Goal: Task Accomplishment & Management: Manage account settings

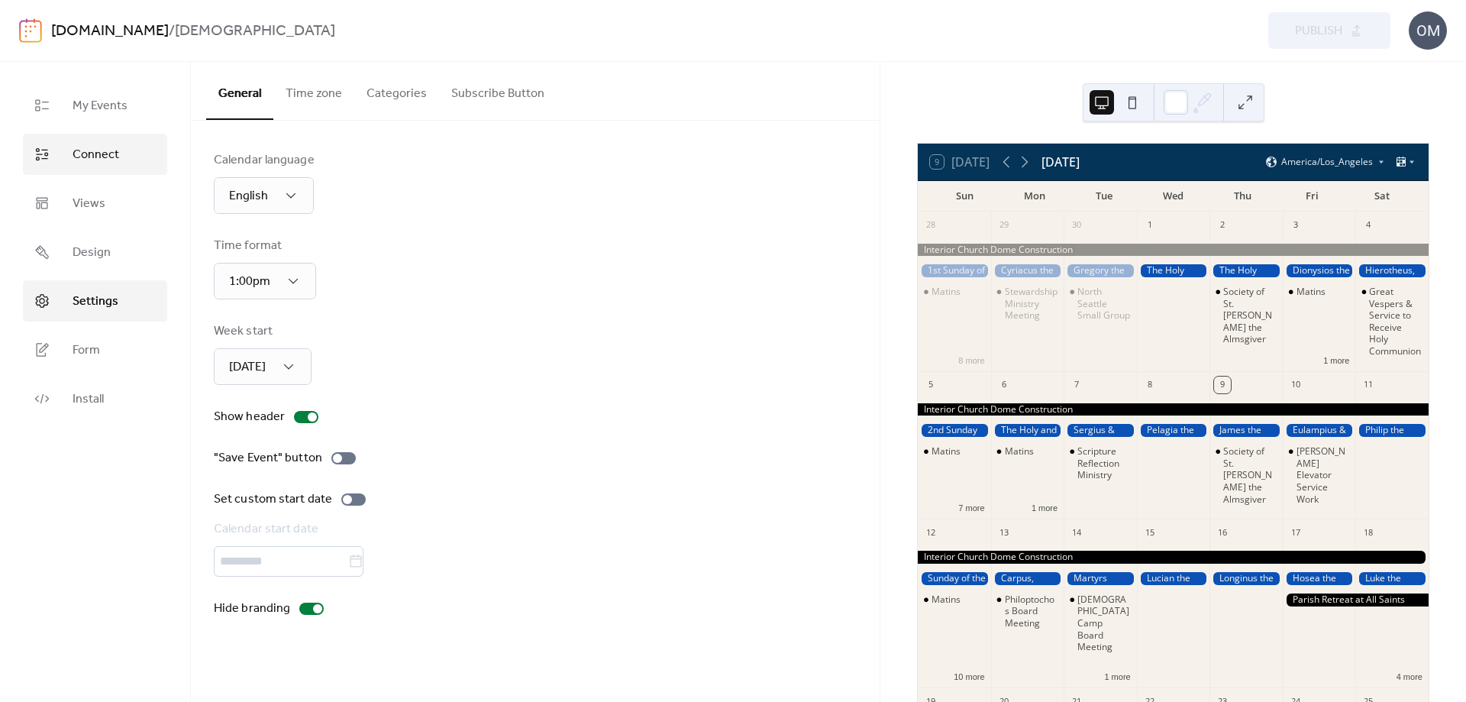
click at [84, 154] on span "Connect" at bounding box center [96, 155] width 47 height 18
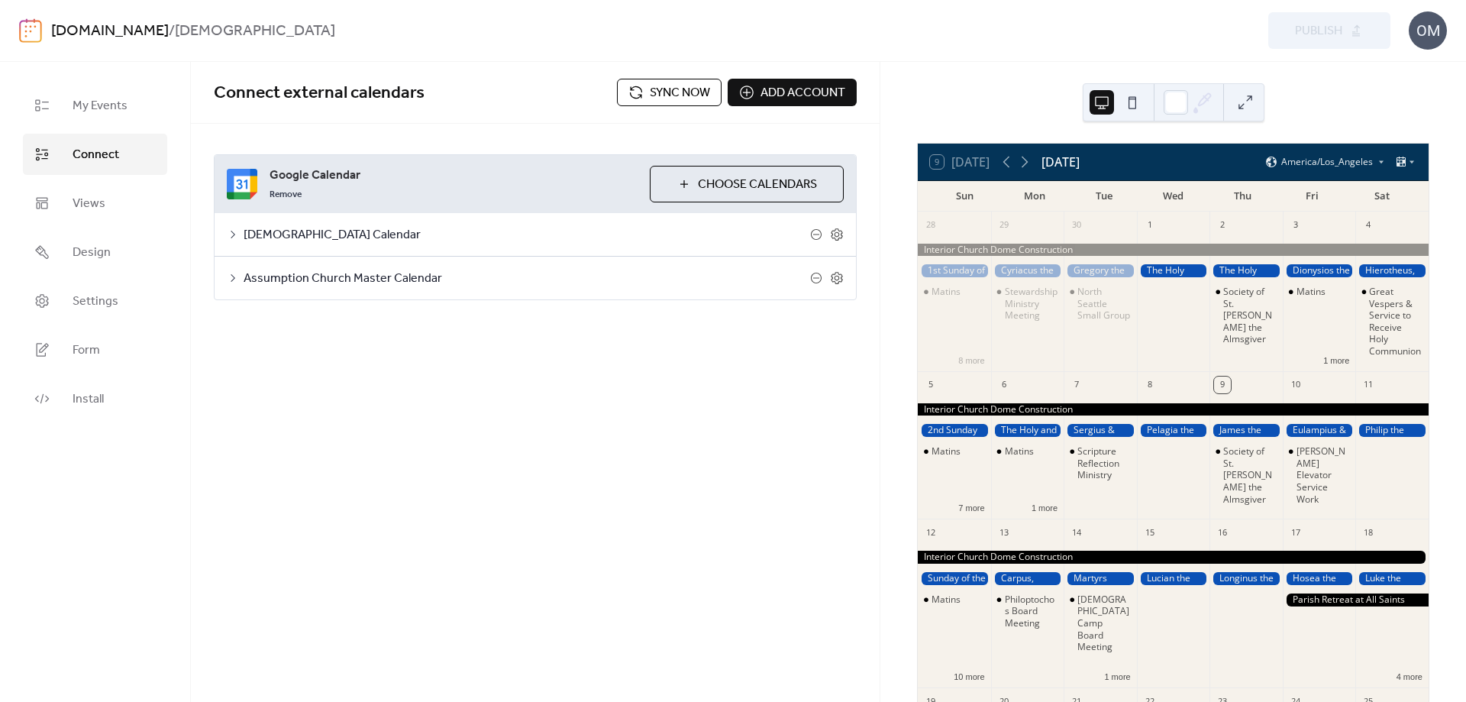
click at [691, 92] on span "Sync now" at bounding box center [680, 93] width 60 height 18
click at [109, 300] on span "Settings" at bounding box center [96, 301] width 46 height 18
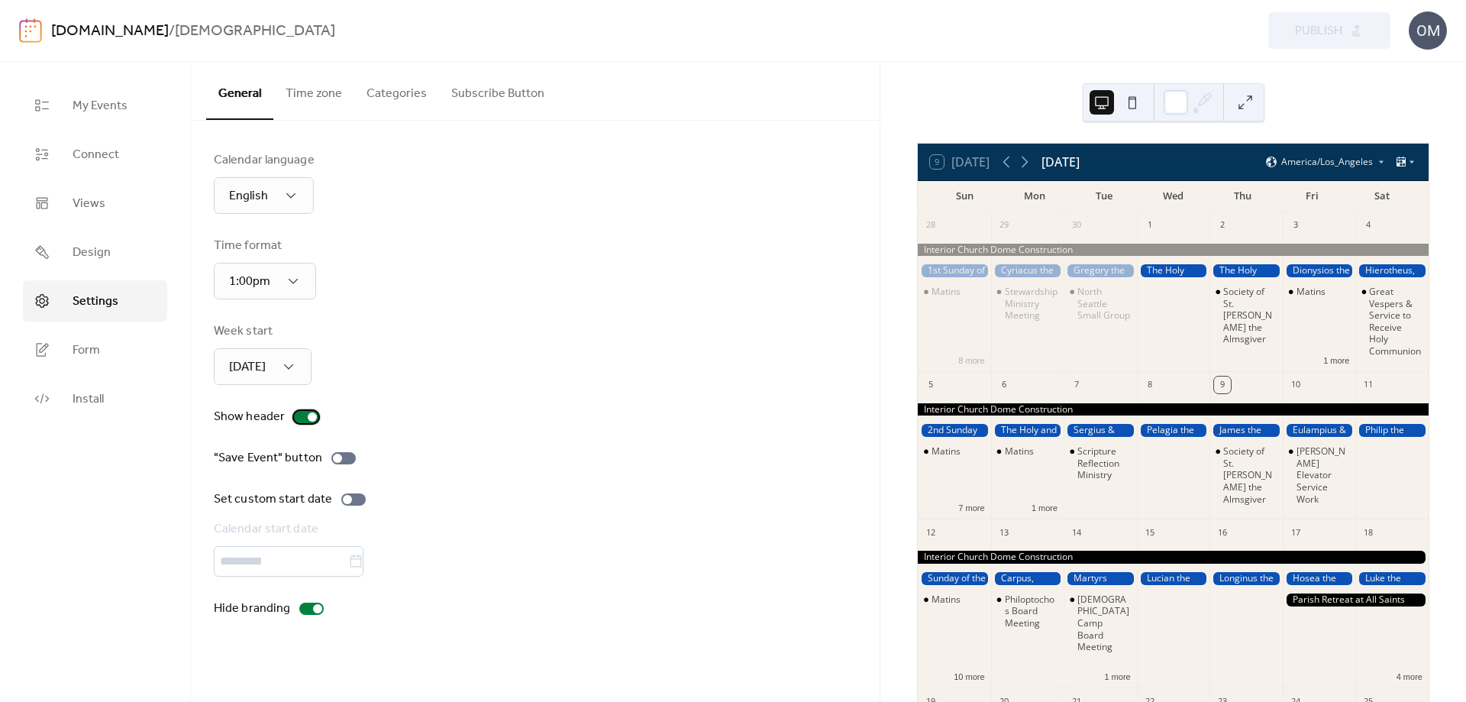
click at [310, 416] on div at bounding box center [312, 416] width 9 height 9
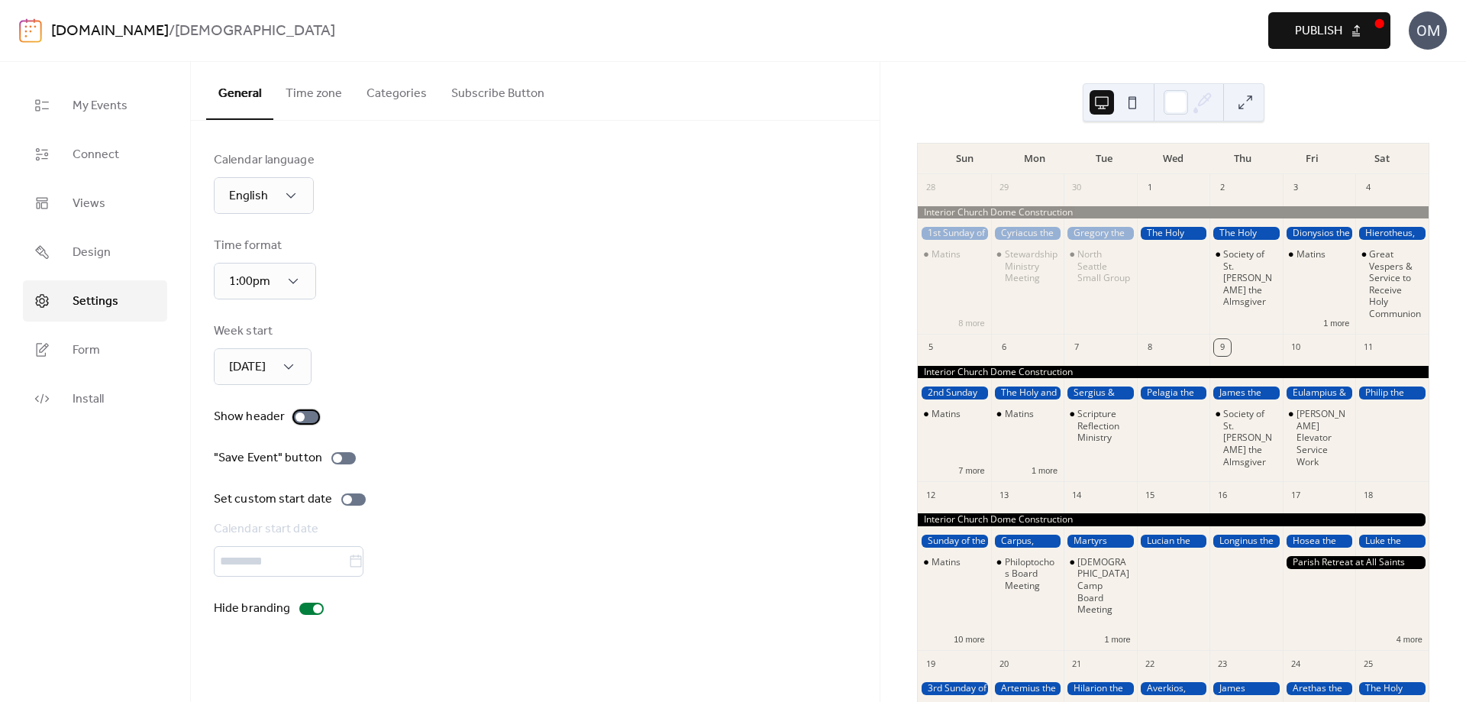
click at [300, 418] on div at bounding box center [300, 416] width 9 height 9
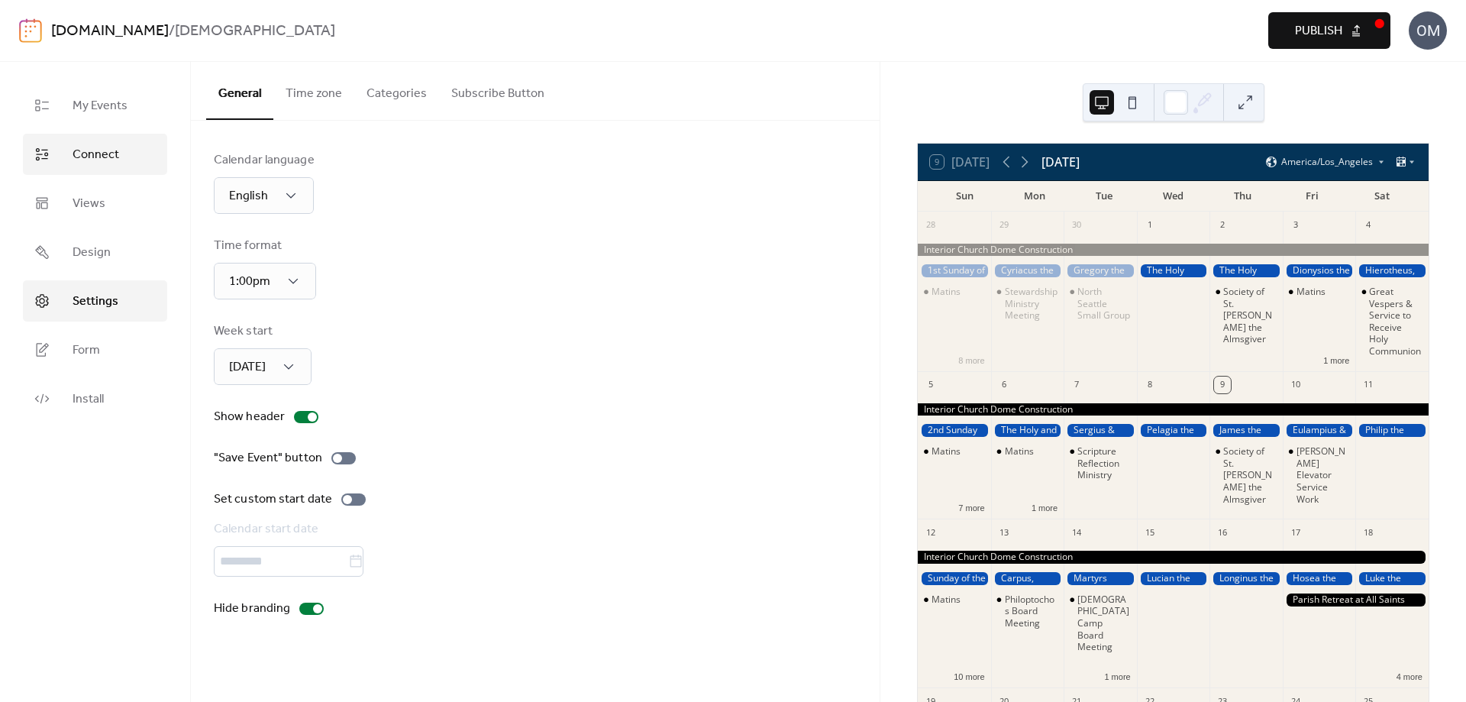
click at [118, 153] on link "Connect" at bounding box center [95, 154] width 144 height 41
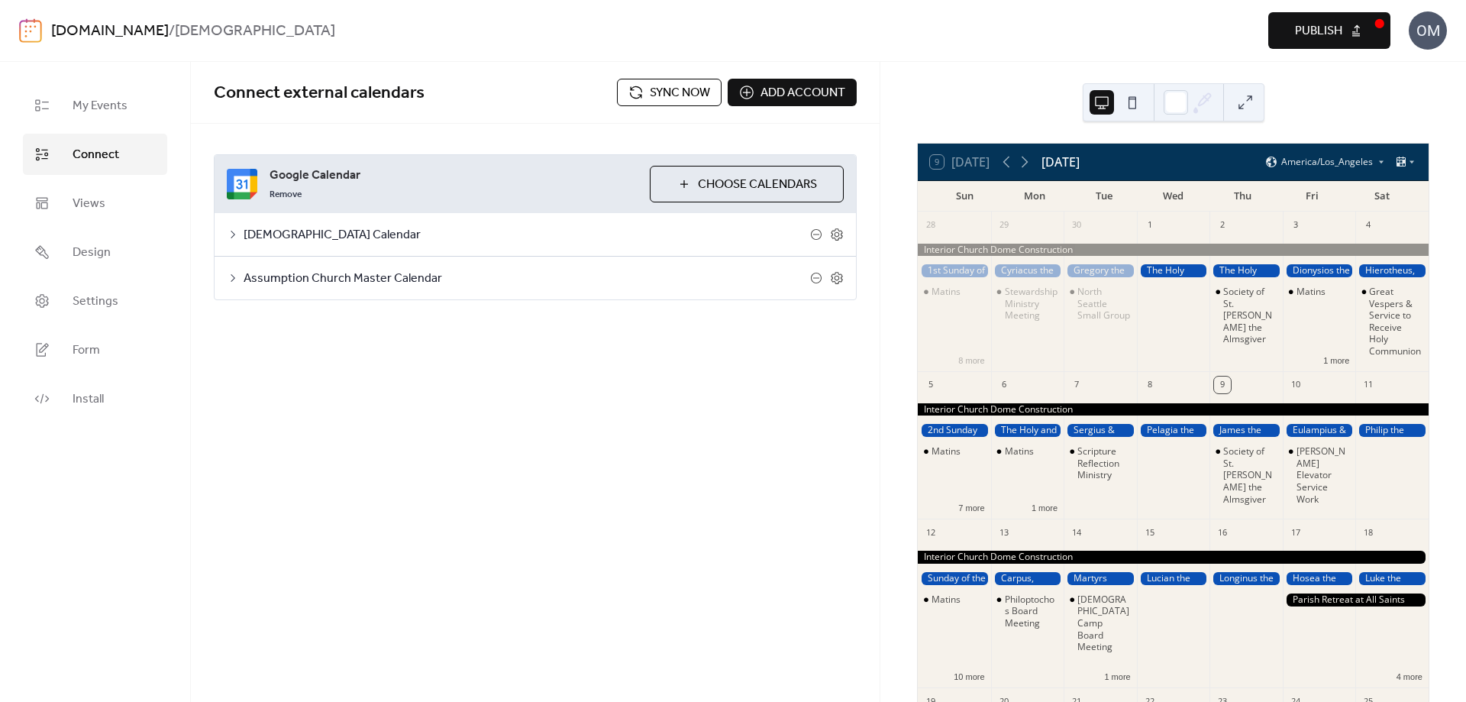
click at [1316, 24] on span "Publish" at bounding box center [1318, 31] width 47 height 18
click at [669, 96] on span "Sync now" at bounding box center [680, 93] width 60 height 18
click at [691, 95] on span "Sync now" at bounding box center [680, 93] width 60 height 18
click at [88, 296] on span "Settings" at bounding box center [96, 301] width 46 height 18
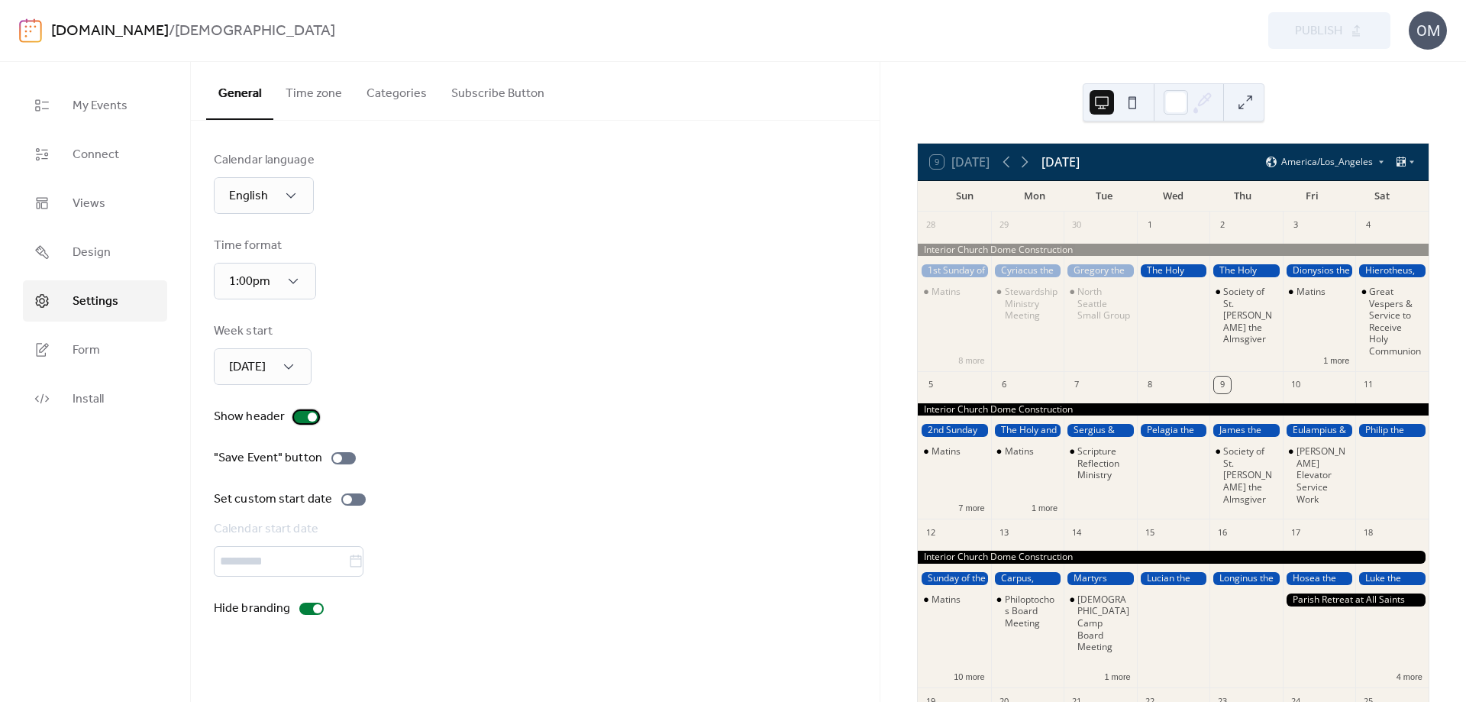
click at [311, 418] on div at bounding box center [312, 416] width 9 height 9
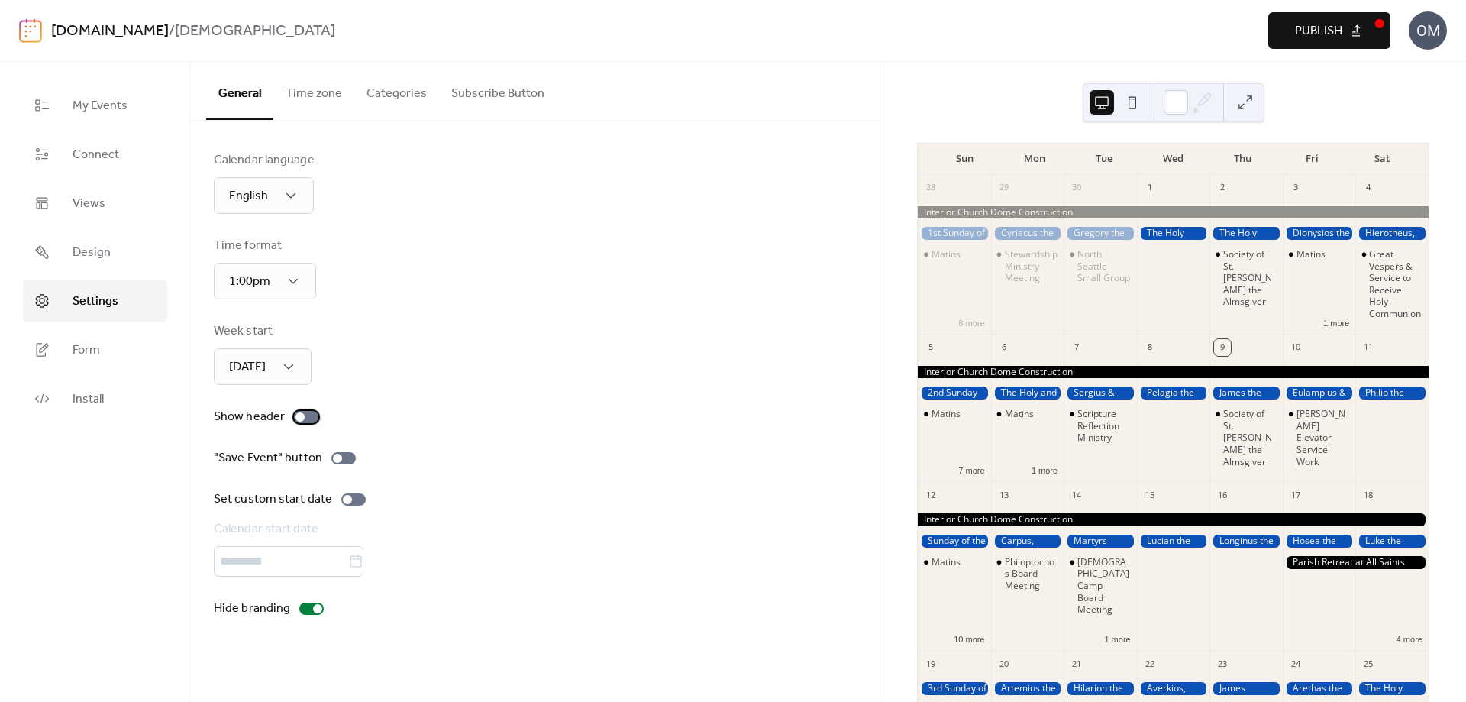
click at [296, 417] on div at bounding box center [300, 416] width 9 height 9
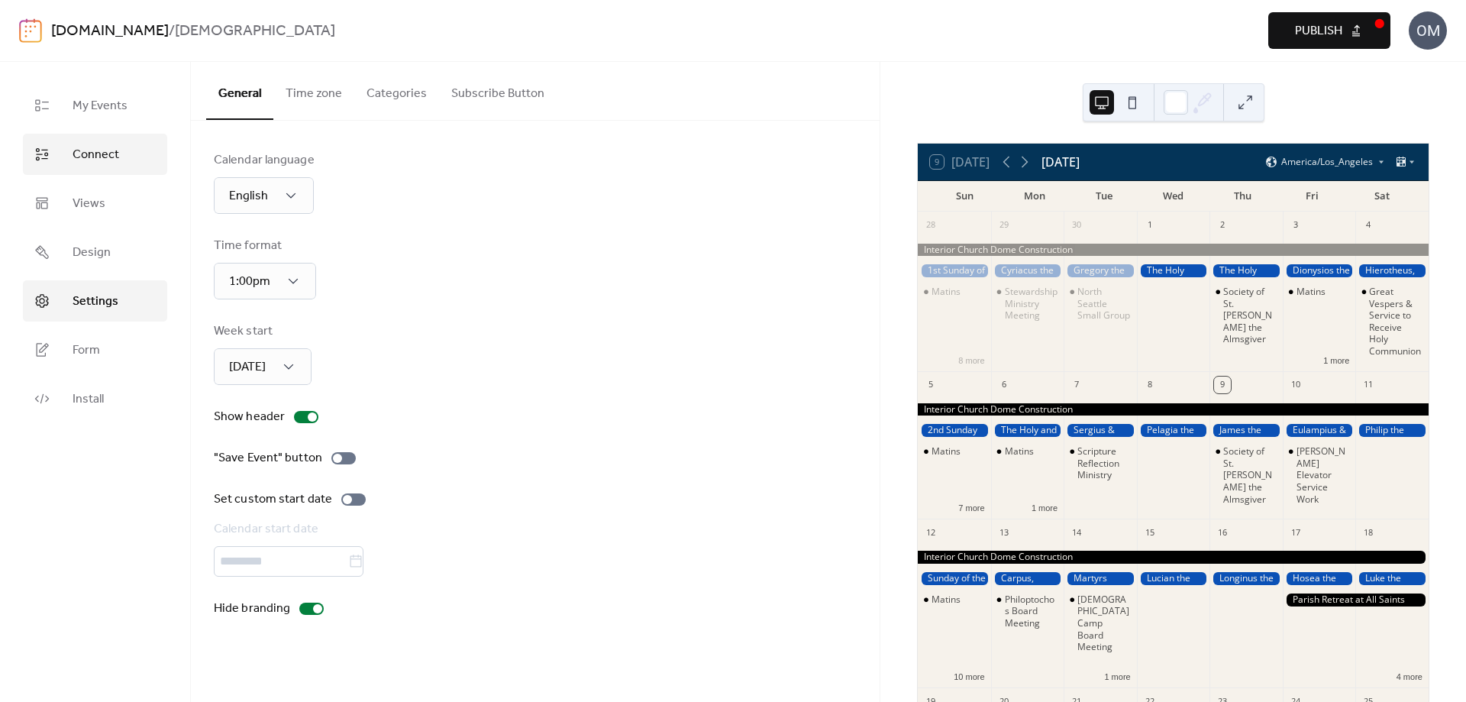
click at [87, 157] on span "Connect" at bounding box center [96, 155] width 47 height 18
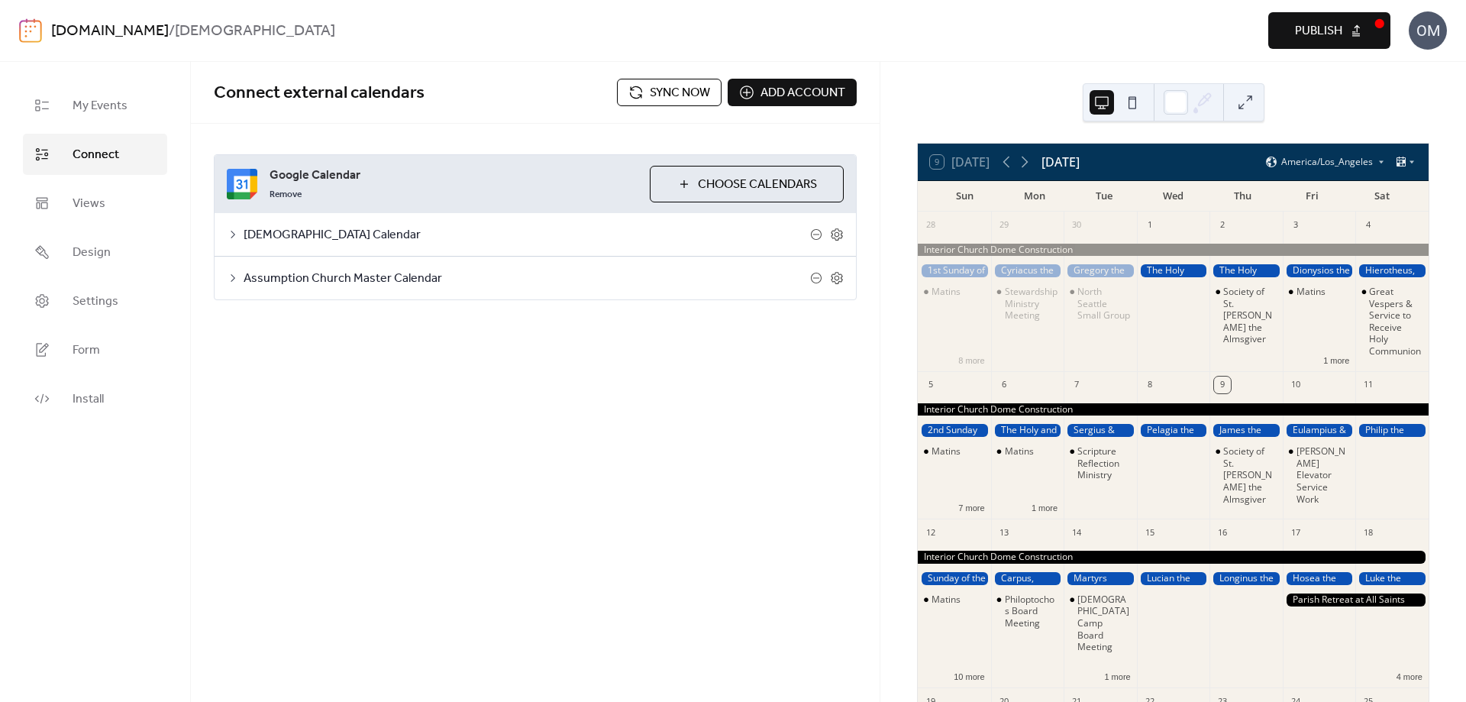
click at [1316, 24] on span "Publish" at bounding box center [1318, 31] width 47 height 18
